Goal: Communication & Community: Ask a question

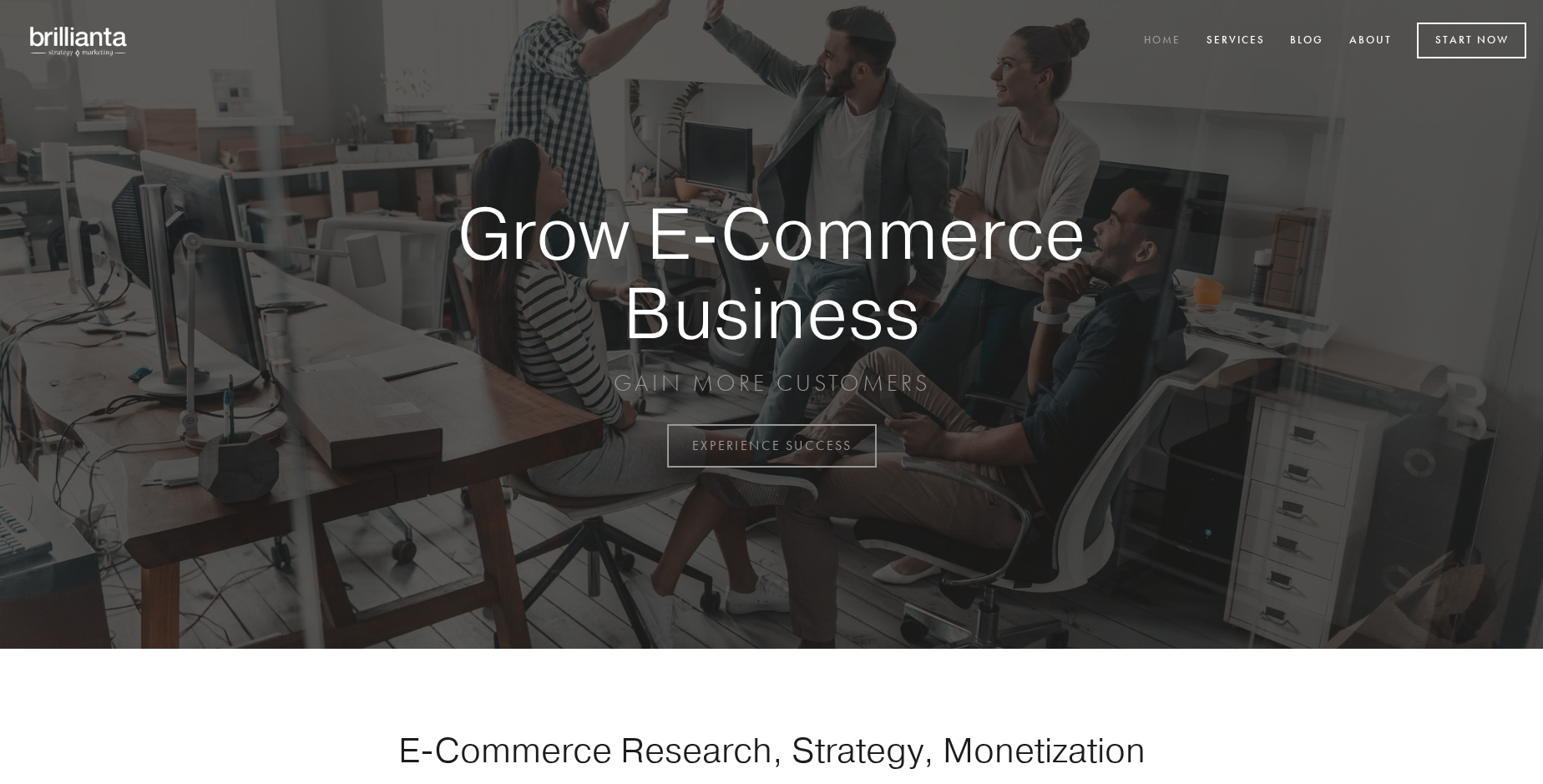
scroll to position [4377, 0]
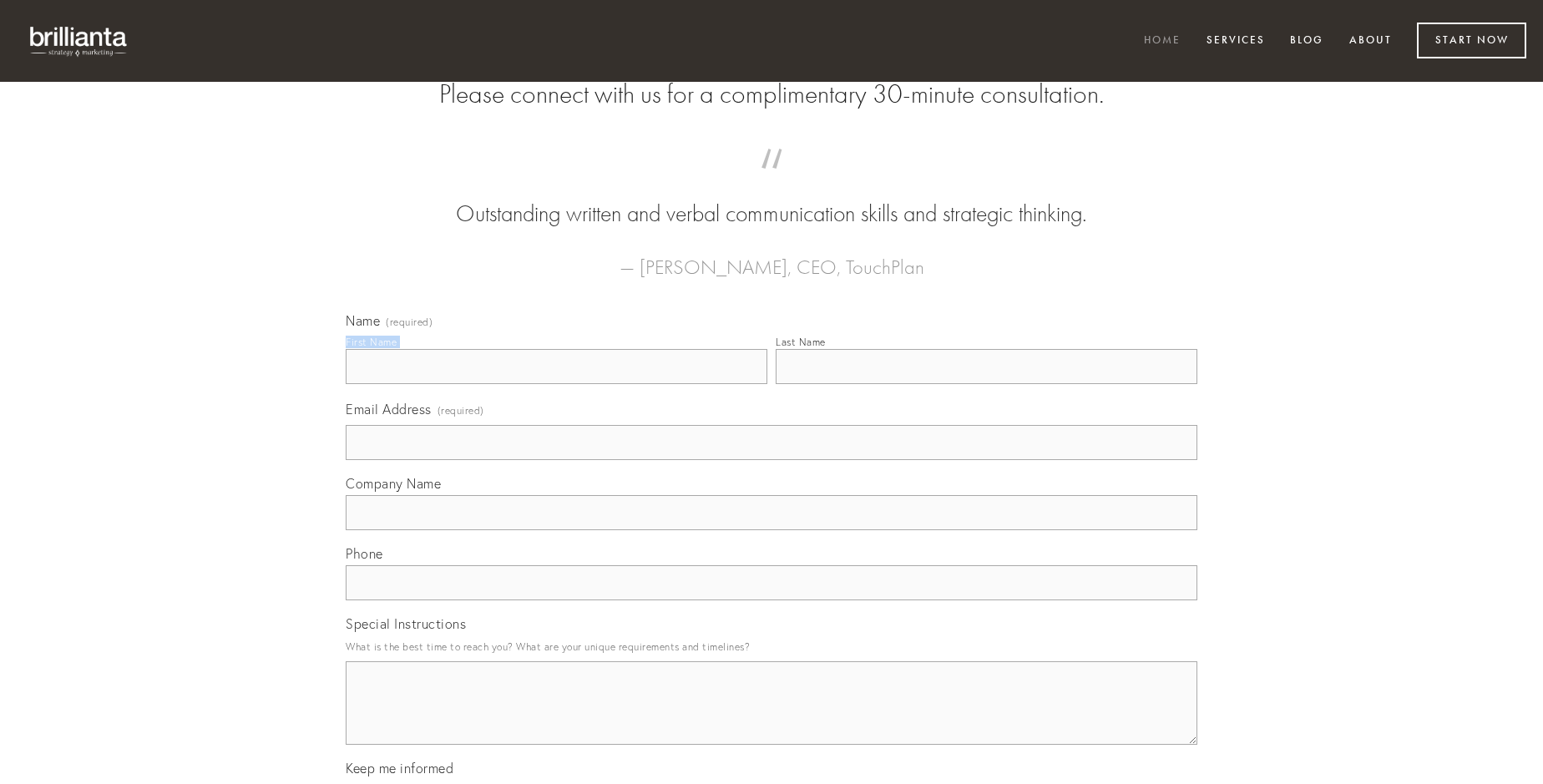
type input "[PERSON_NAME]"
click at [986, 384] on input "Last Name" at bounding box center [986, 367] width 421 height 35
type input "[PERSON_NAME]"
click at [772, 460] on input "Email Address (required)" at bounding box center [772, 442] width 852 height 35
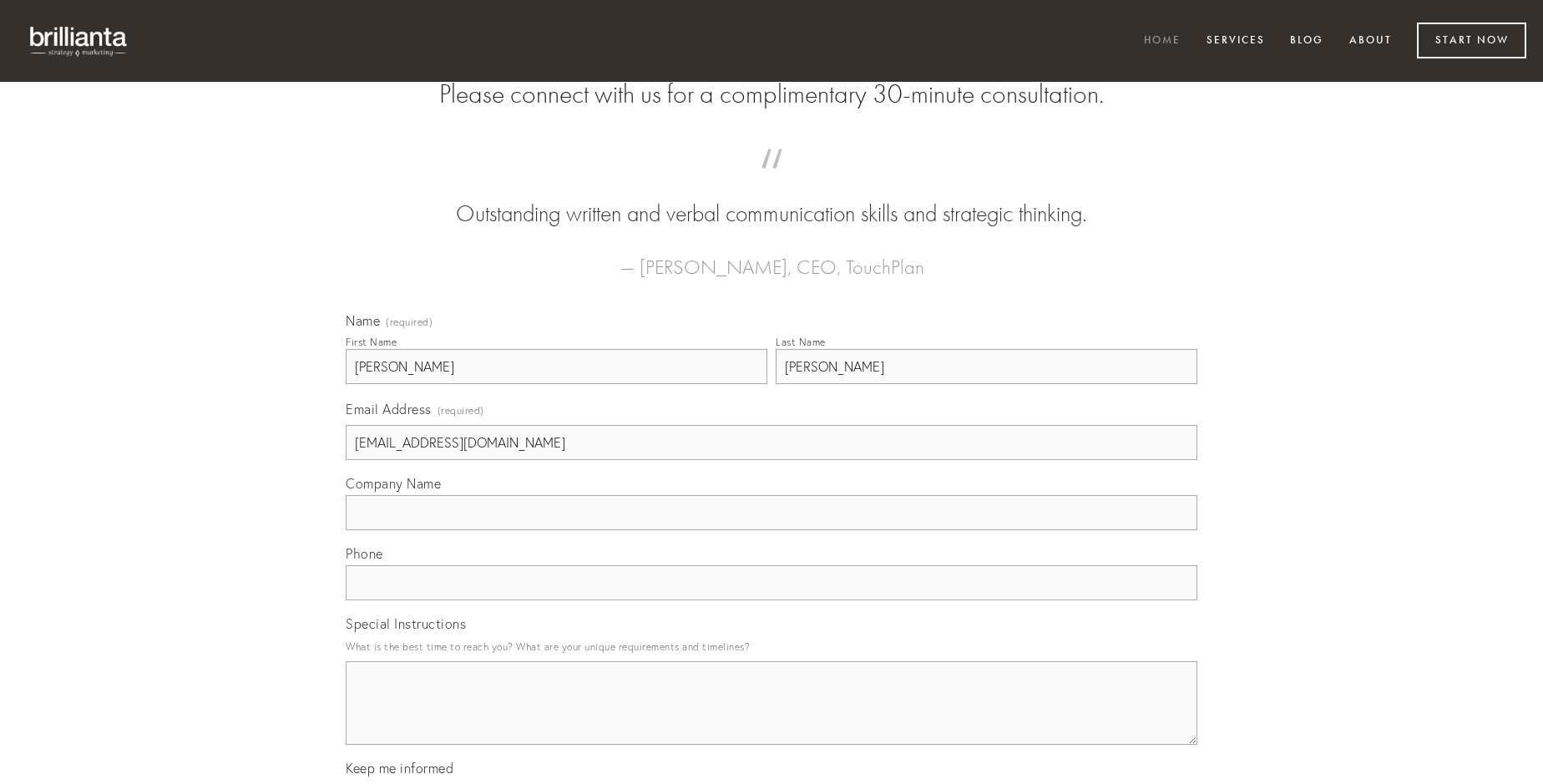
type input "[EMAIL_ADDRESS][DOMAIN_NAME]"
click at [772, 531] on input "Company Name" at bounding box center [772, 513] width 852 height 35
type input "aliquam"
click at [772, 600] on input "text" at bounding box center [772, 583] width 852 height 35
click at [772, 719] on textarea "Special Instructions" at bounding box center [772, 703] width 852 height 83
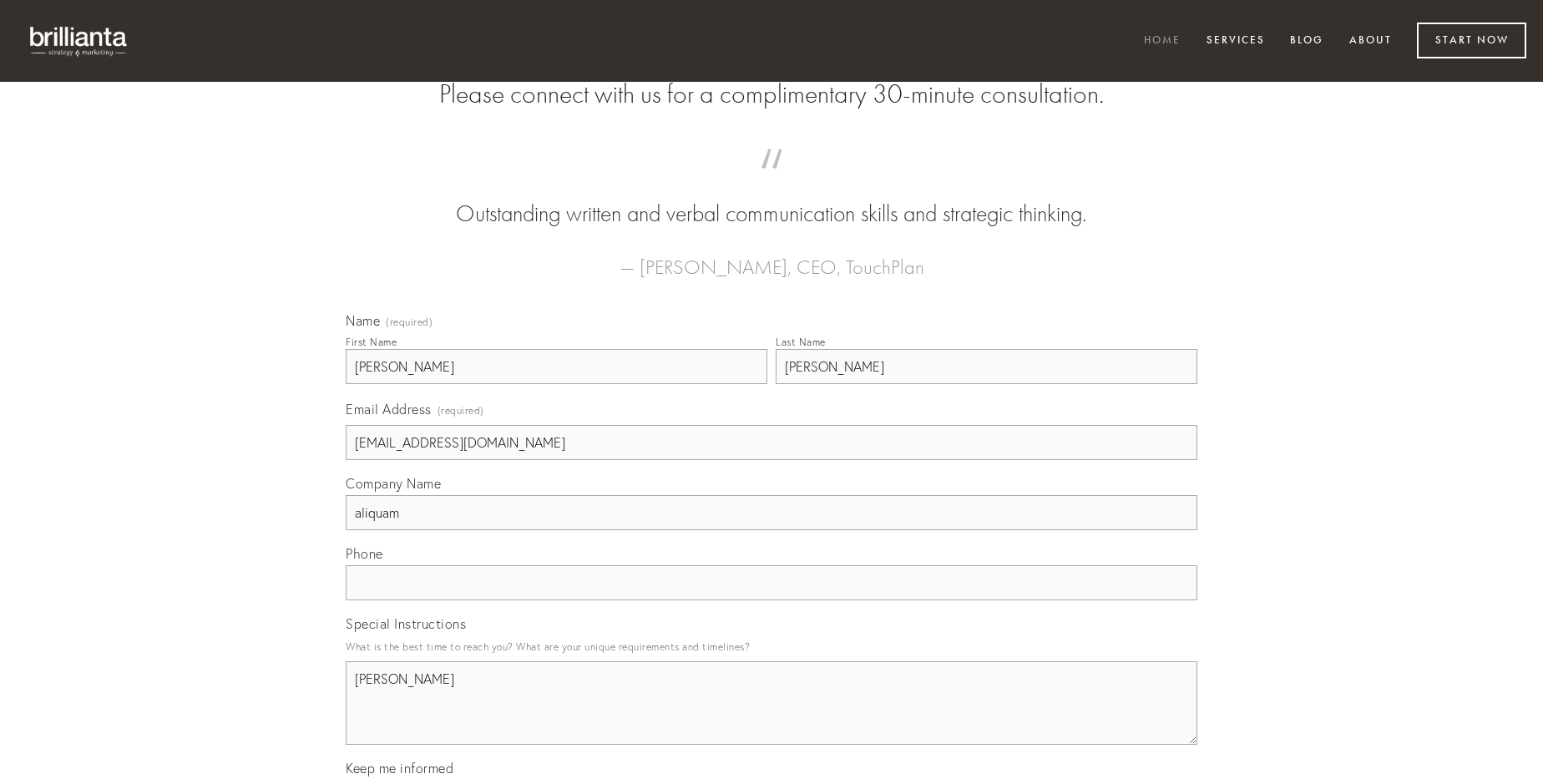
type textarea "[PERSON_NAME]"
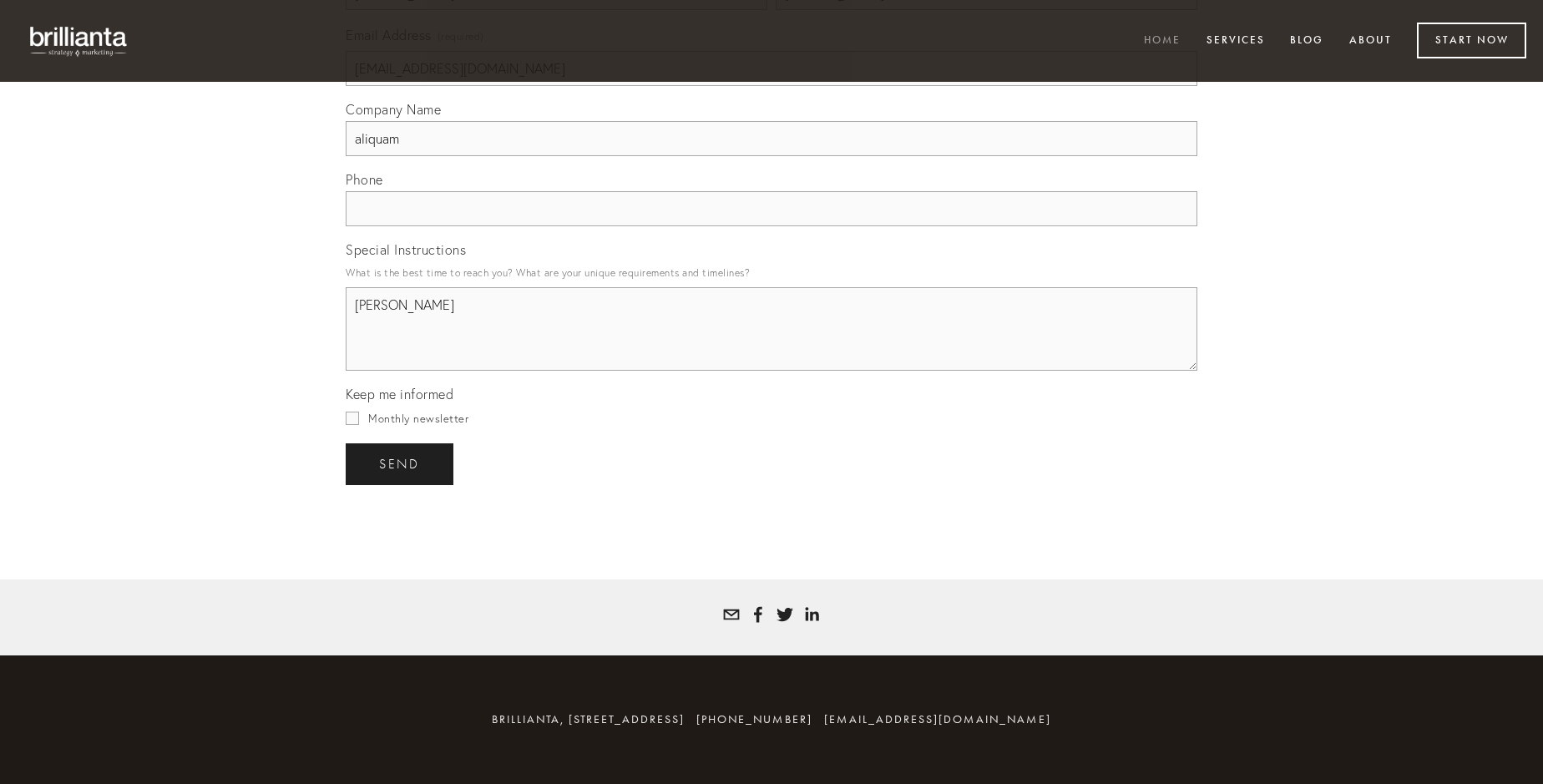
click at [401, 463] on span "send" at bounding box center [400, 464] width 41 height 15
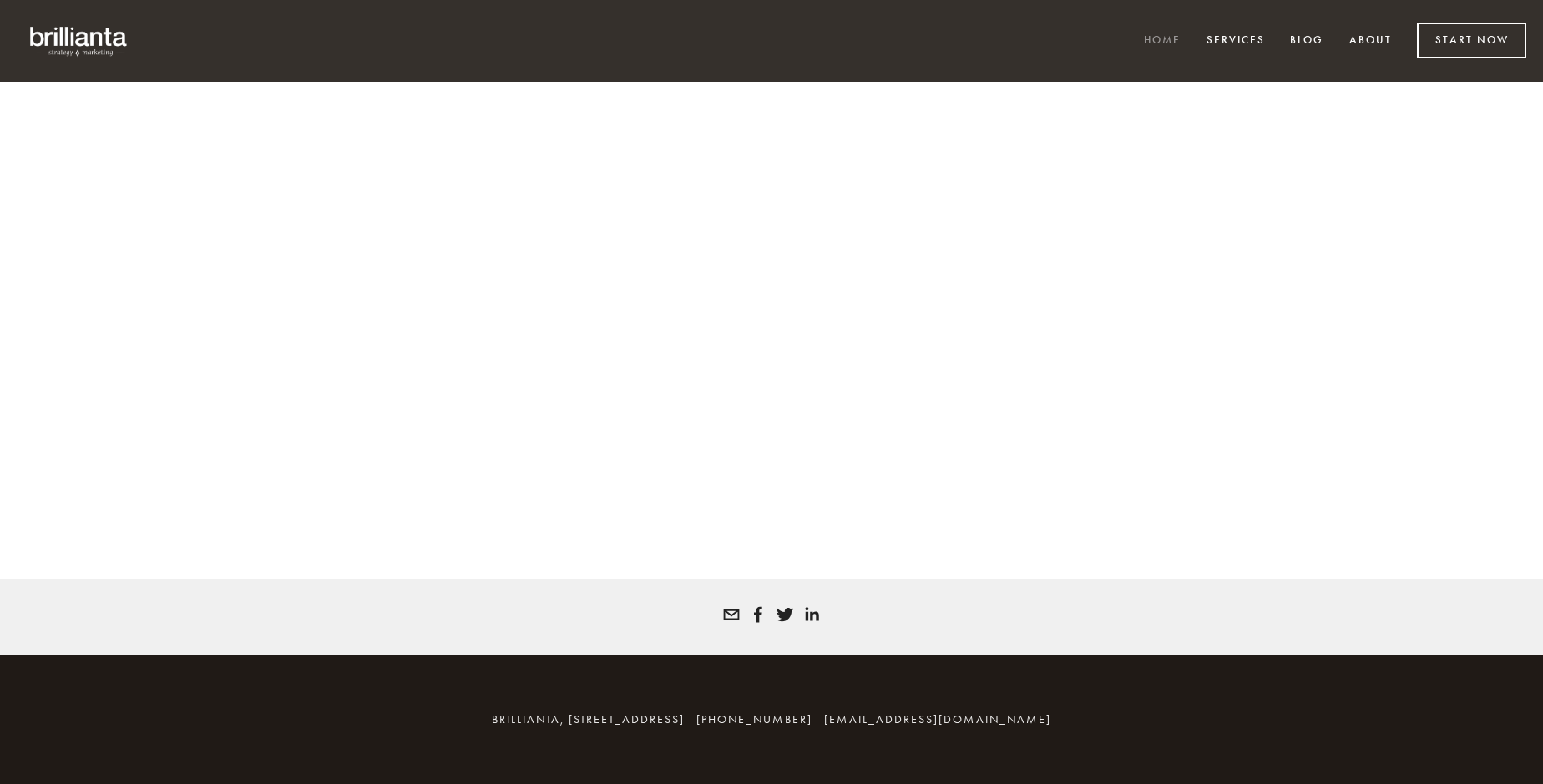
scroll to position [4355, 0]
